Goal: Transaction & Acquisition: Purchase product/service

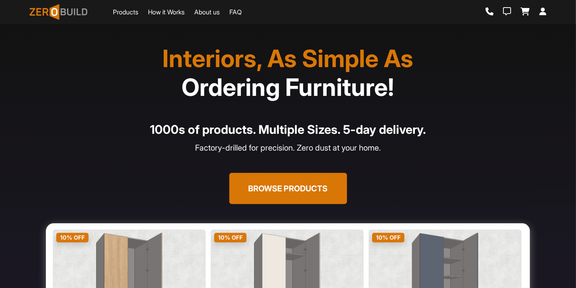
click at [256, 199] on button "Browse Products" at bounding box center [289, 188] width 118 height 31
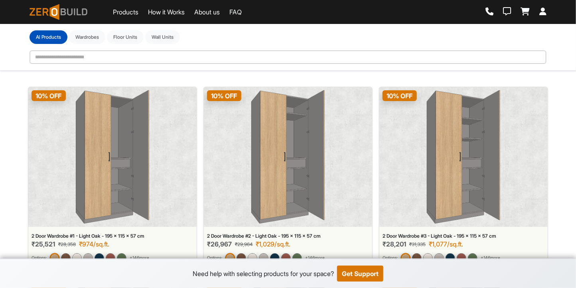
click at [102, 139] on img at bounding box center [112, 156] width 73 height 133
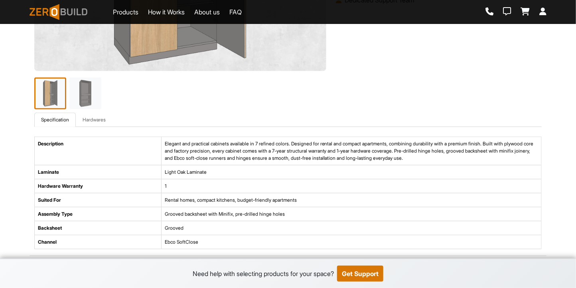
scroll to position [234, 0]
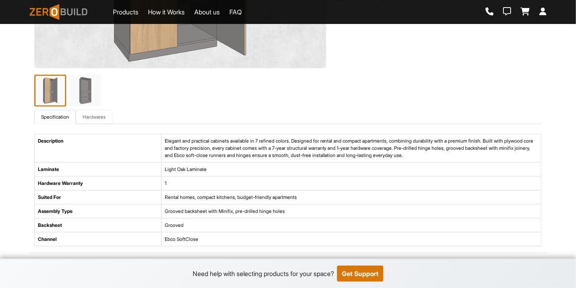
click at [98, 118] on link "Hardwares" at bounding box center [94, 117] width 37 height 14
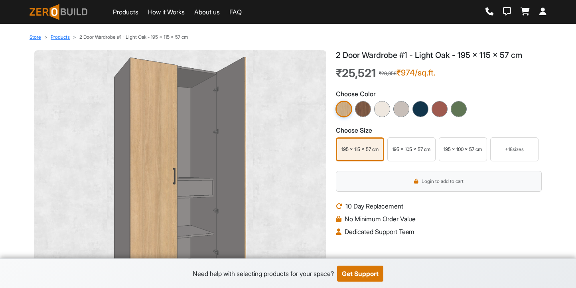
scroll to position [234, 0]
